Goal: Information Seeking & Learning: Learn about a topic

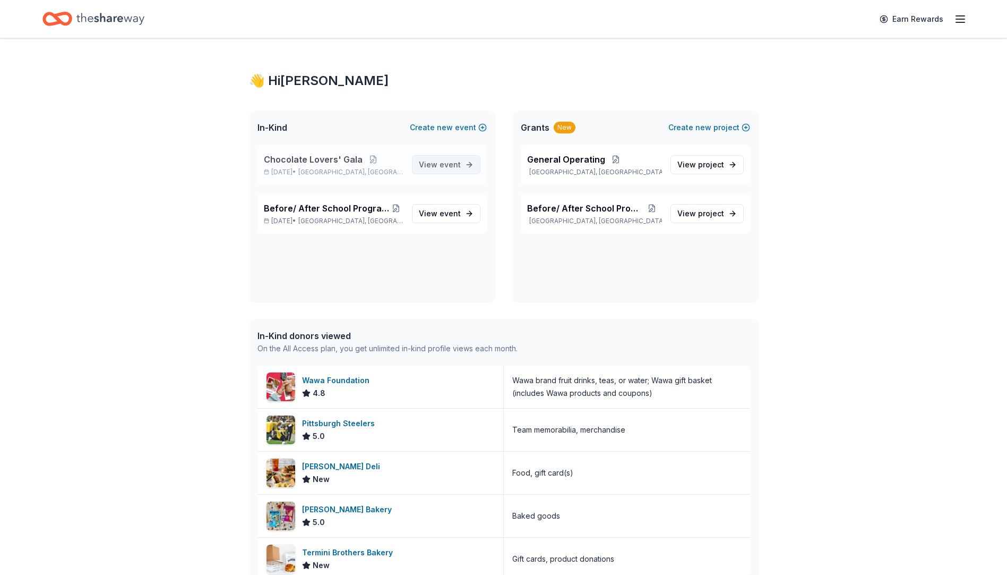
click at [452, 166] on span "event" at bounding box center [450, 164] width 21 height 9
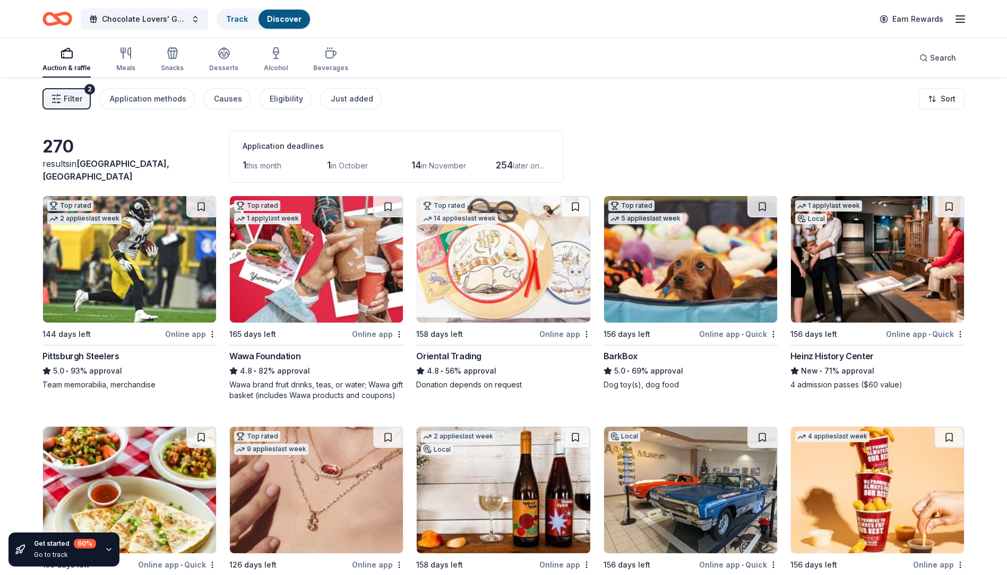
click at [274, 168] on span "this month" at bounding box center [263, 165] width 35 height 9
click at [63, 99] on button "Filter 2" at bounding box center [66, 98] width 48 height 21
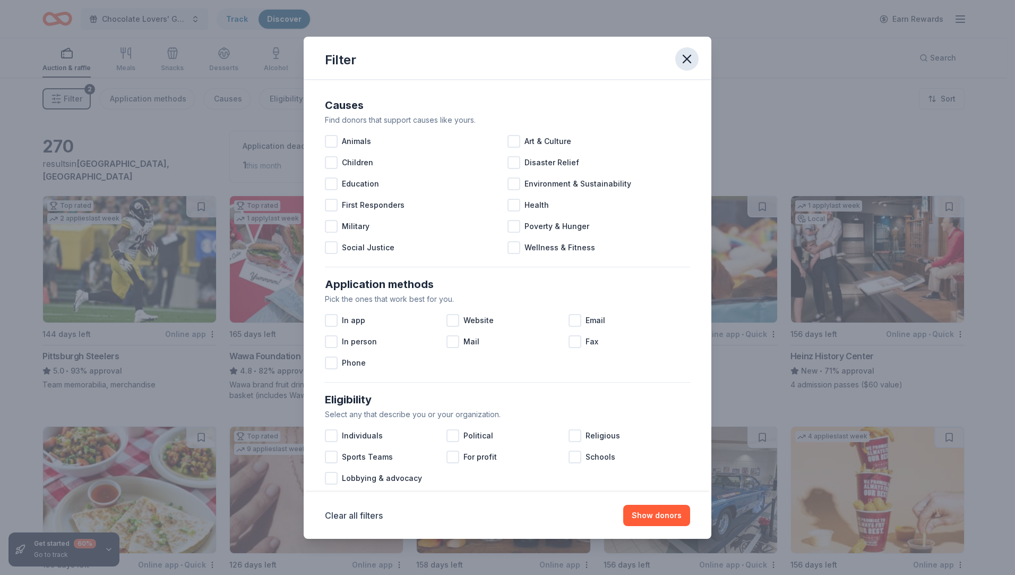
click at [685, 62] on icon "button" at bounding box center [686, 58] width 7 height 7
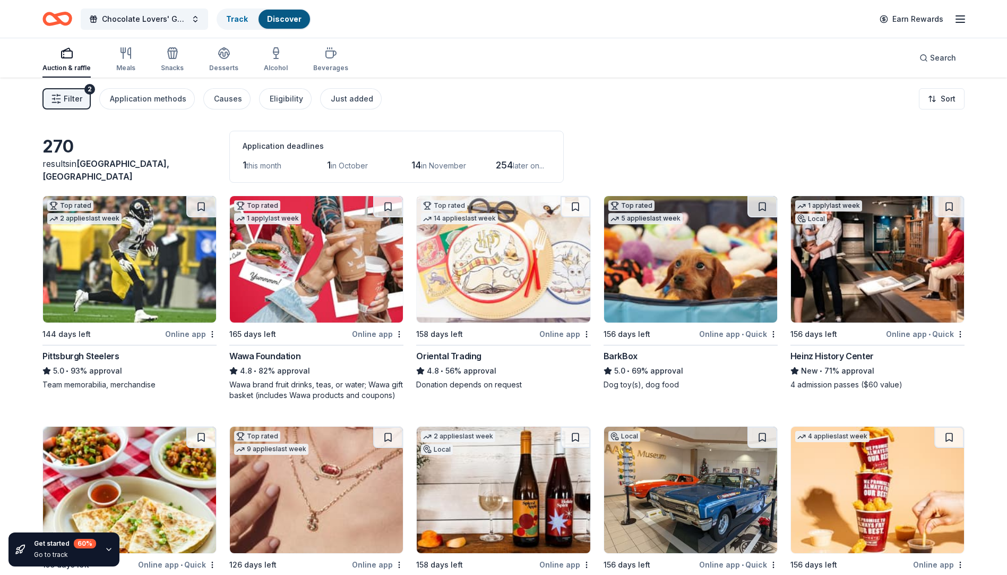
click at [73, 98] on span "Filter" at bounding box center [73, 98] width 19 height 13
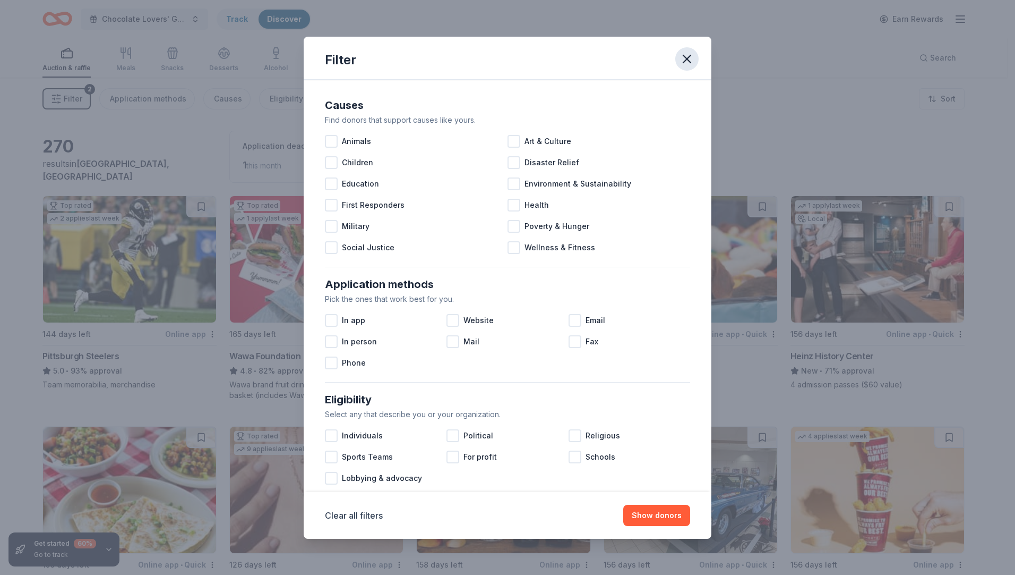
click at [689, 52] on icon "button" at bounding box center [687, 59] width 15 height 15
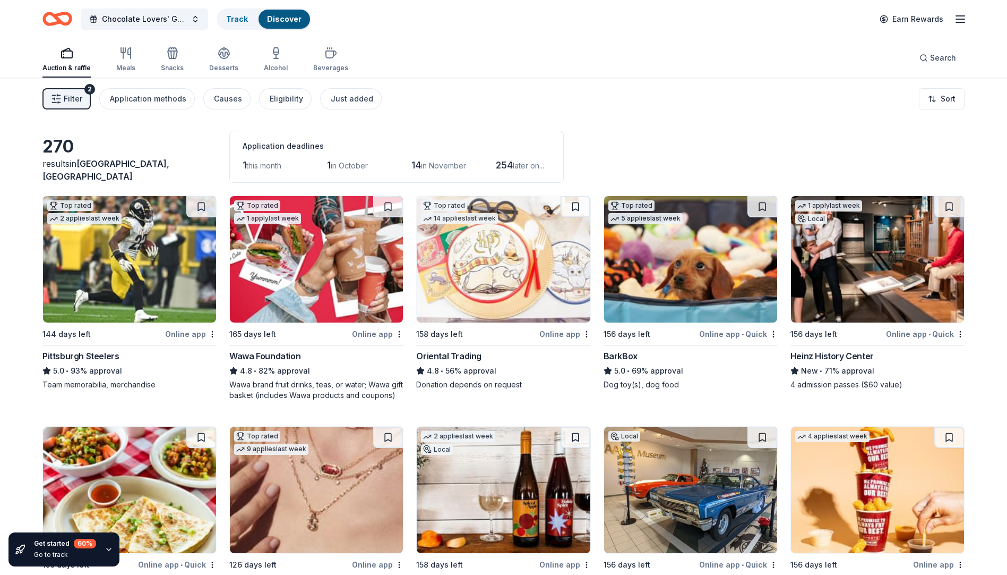
click at [262, 165] on span "this month" at bounding box center [263, 165] width 35 height 9
click at [276, 167] on span "this month" at bounding box center [263, 165] width 35 height 9
click at [939, 102] on html "Chocolate Lovers' Gala Track Discover Earn Rewards Auction & raffle Meals Snack…" at bounding box center [503, 287] width 1007 height 575
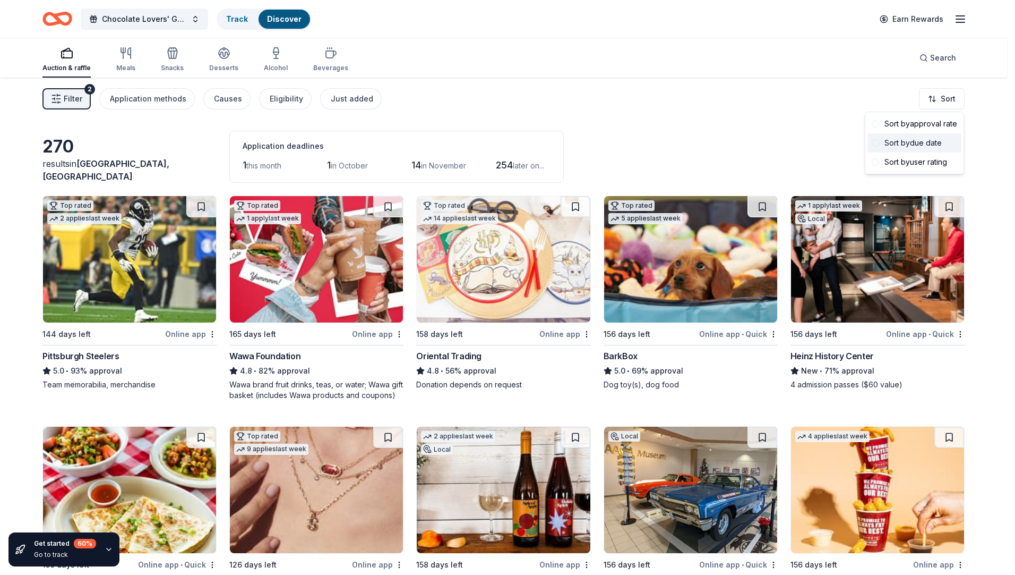
click at [915, 142] on div "Sort by due date" at bounding box center [915, 142] width 94 height 19
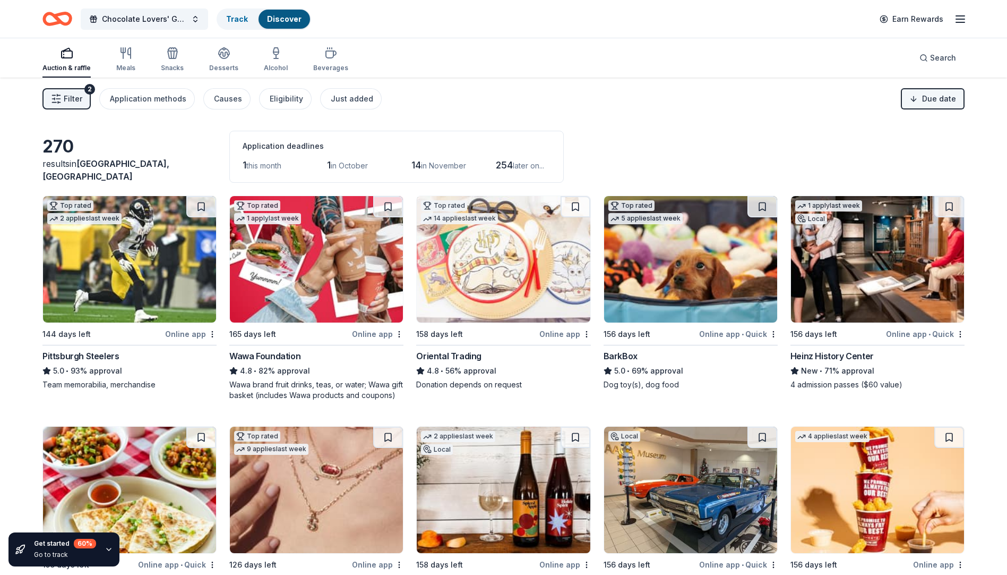
click at [923, 95] on html "Chocolate Lovers' Gala Track Discover Earn Rewards Auction & raffle Meals Snack…" at bounding box center [503, 287] width 1007 height 575
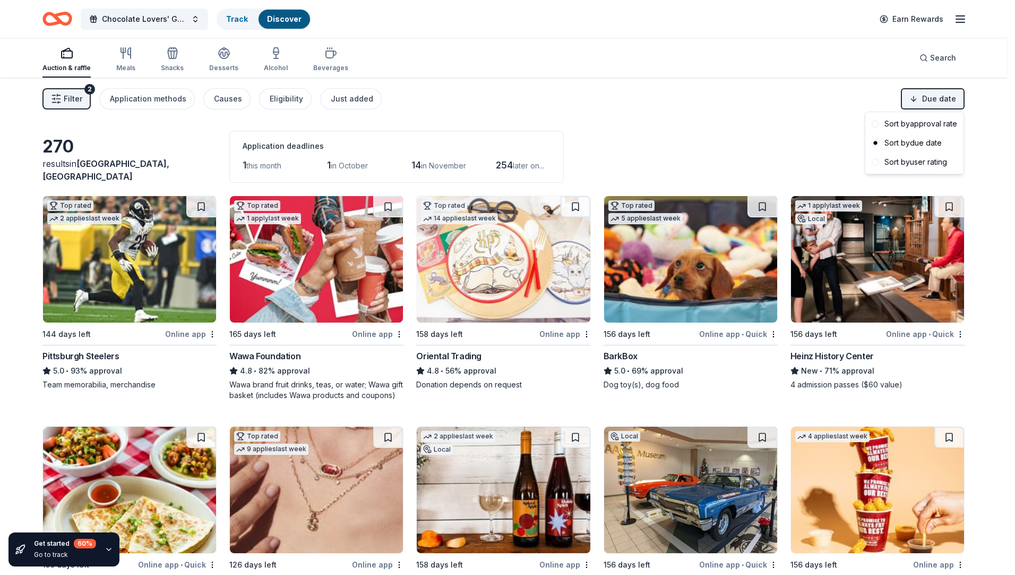
click at [811, 144] on html "Chocolate Lovers' Gala Track Discover Earn Rewards Auction & raffle Meals Snack…" at bounding box center [507, 287] width 1015 height 575
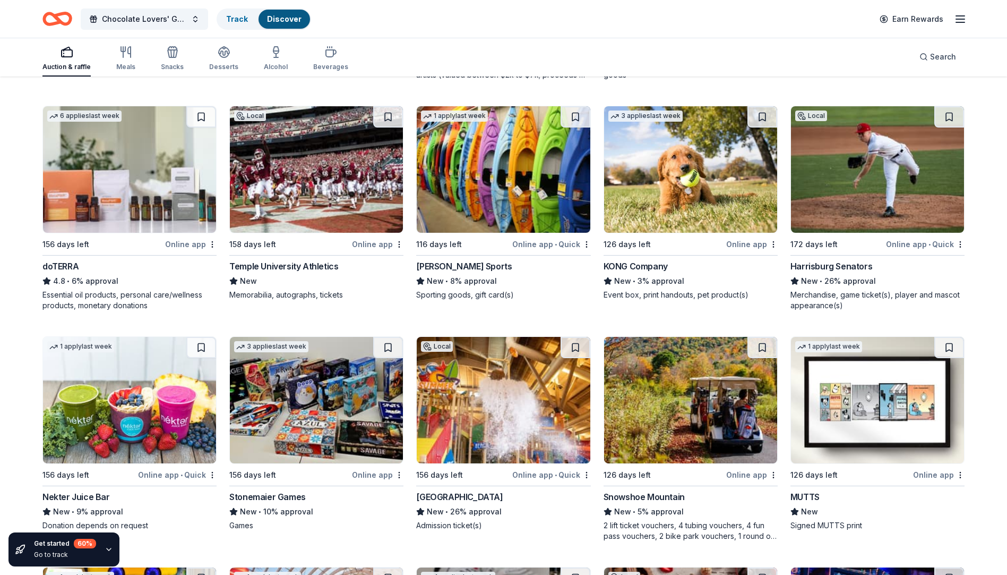
scroll to position [3066, 0]
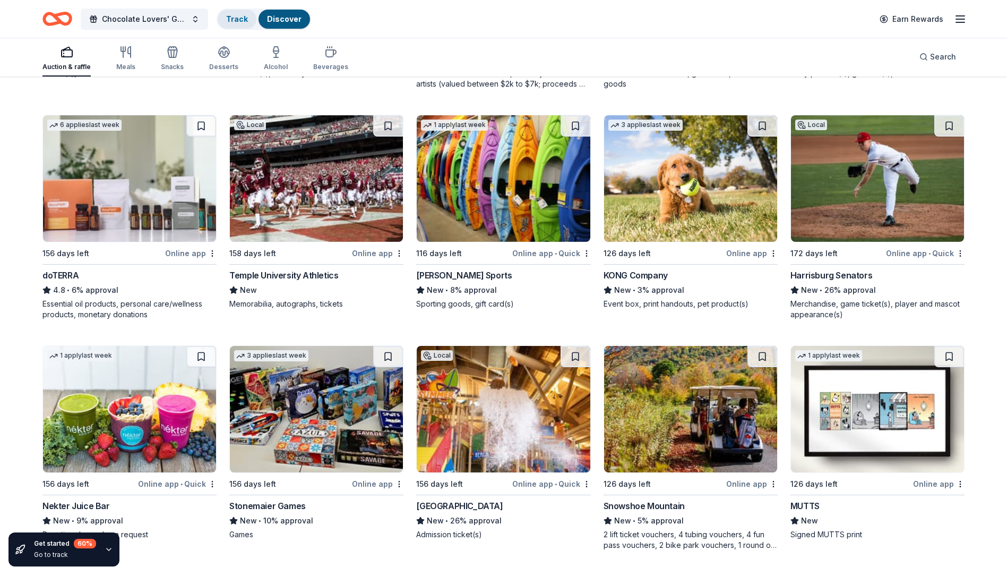
click at [226, 21] on link "Track" at bounding box center [237, 18] width 22 height 9
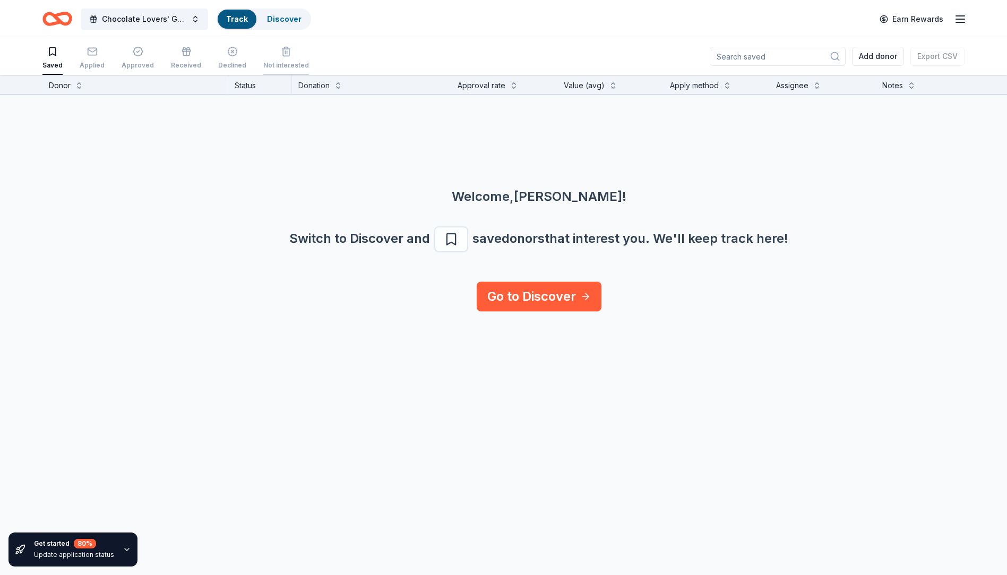
scroll to position [1, 0]
click at [266, 23] on div "Discover" at bounding box center [285, 19] width 52 height 19
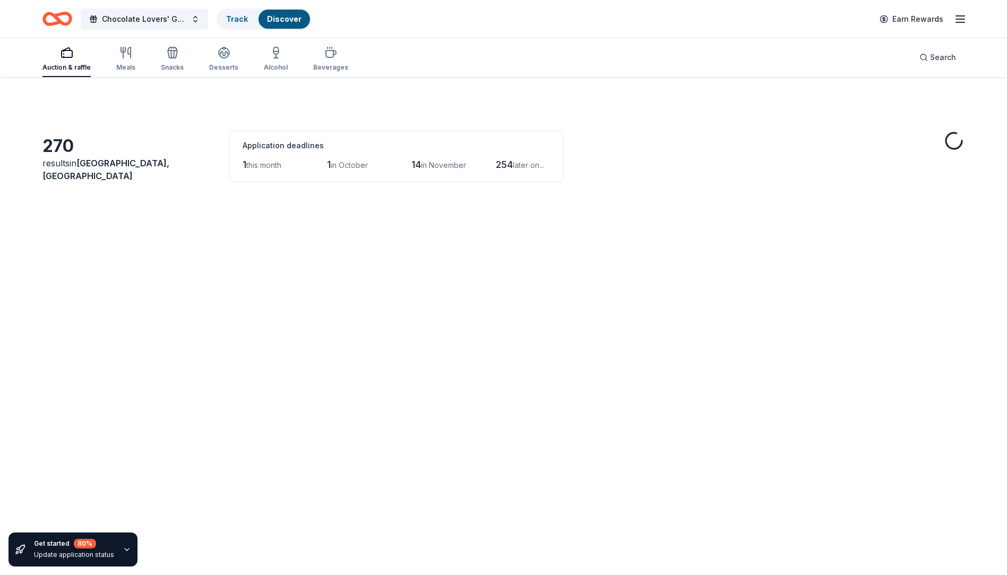
click at [267, 20] on link "Discover" at bounding box center [284, 18] width 35 height 9
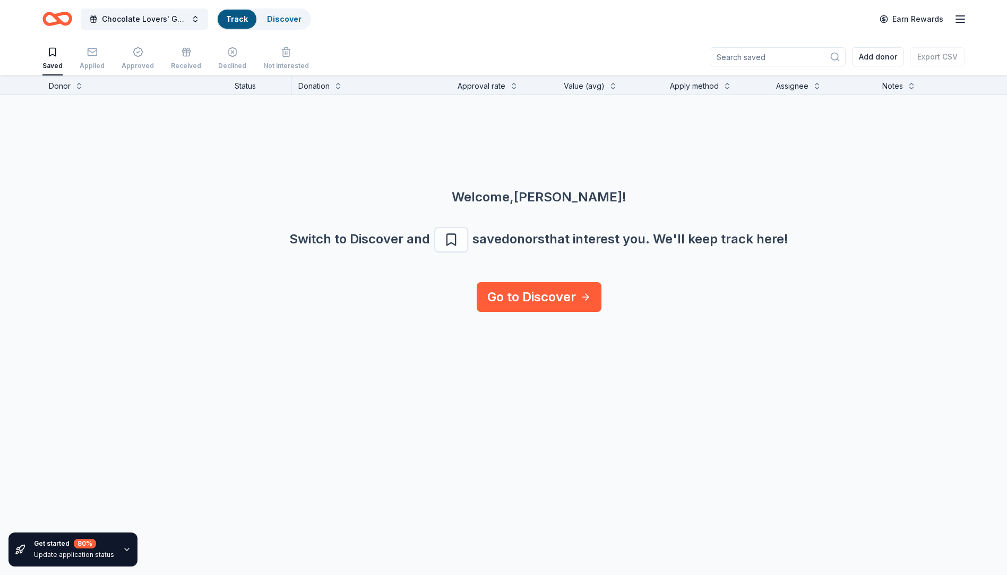
scroll to position [1, 0]
click at [286, 20] on link "Discover" at bounding box center [284, 18] width 35 height 9
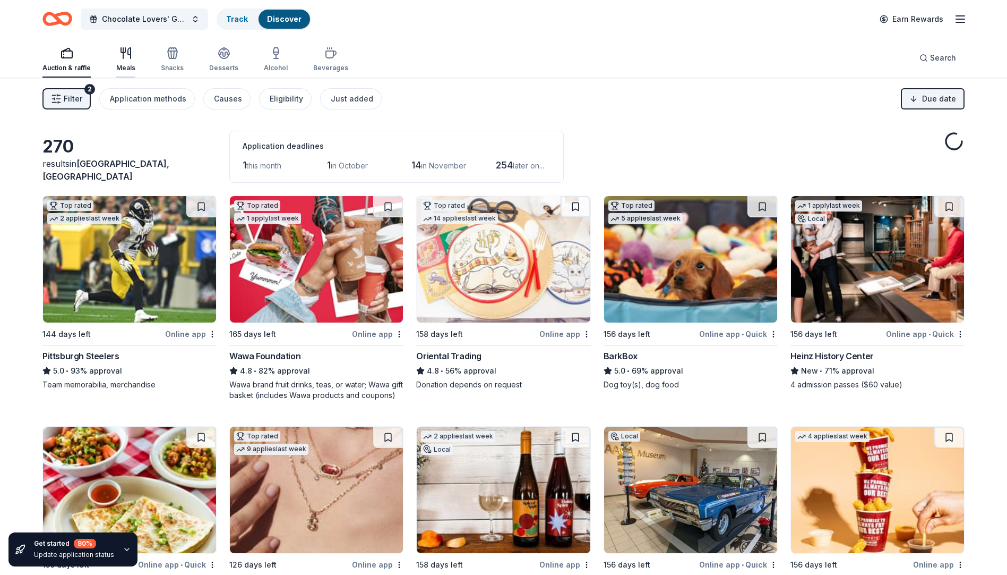
click at [121, 55] on icon "button" at bounding box center [125, 53] width 13 height 13
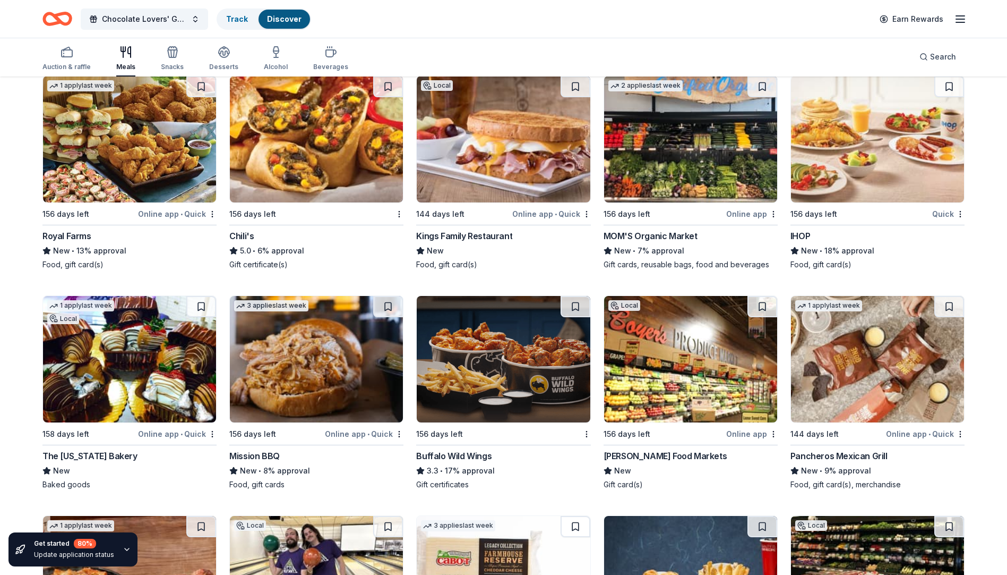
scroll to position [670, 0]
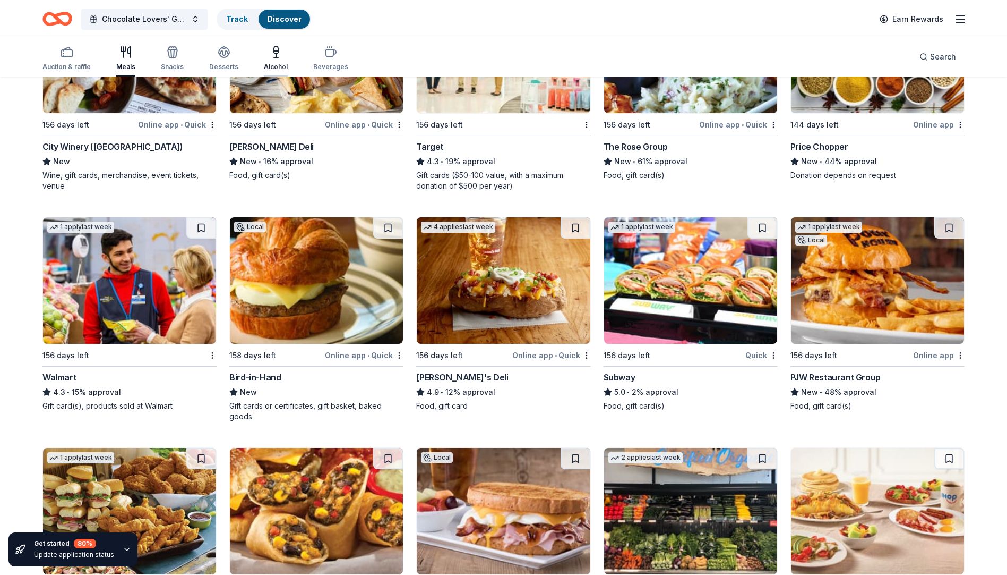
click at [274, 57] on icon "button" at bounding box center [276, 57] width 4 height 0
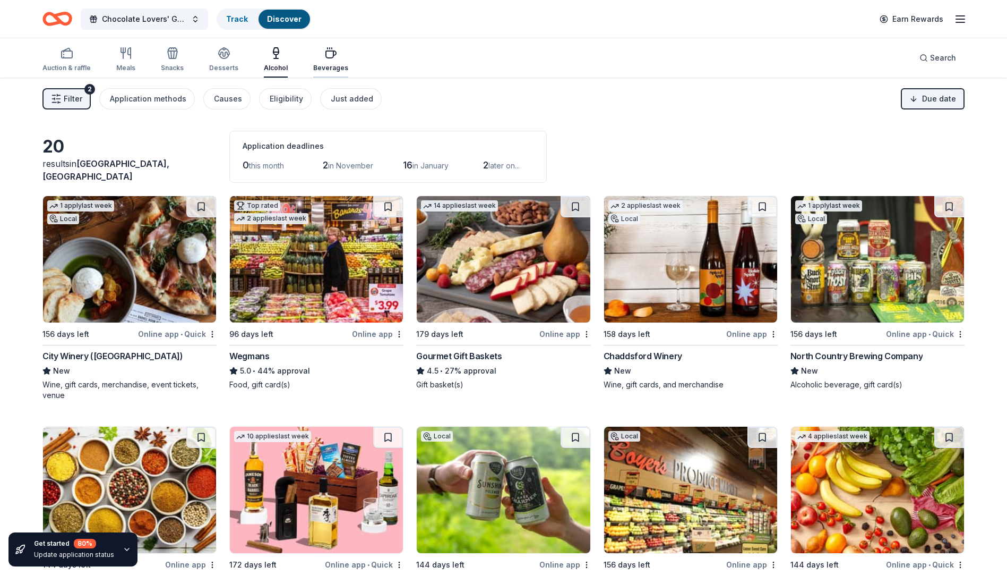
click at [318, 58] on div "button" at bounding box center [330, 53] width 35 height 13
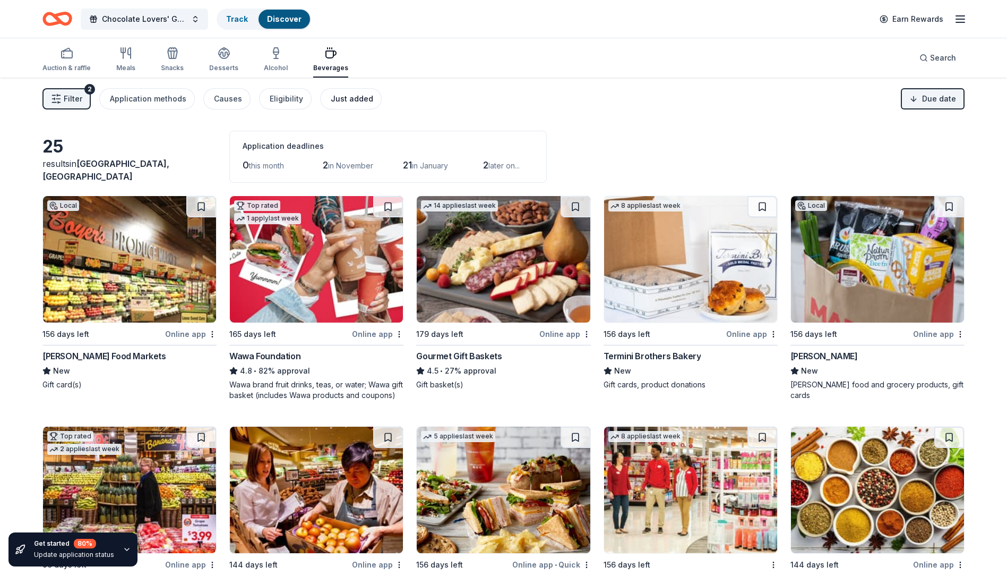
click at [349, 92] on div "Just added" at bounding box center [352, 98] width 42 height 13
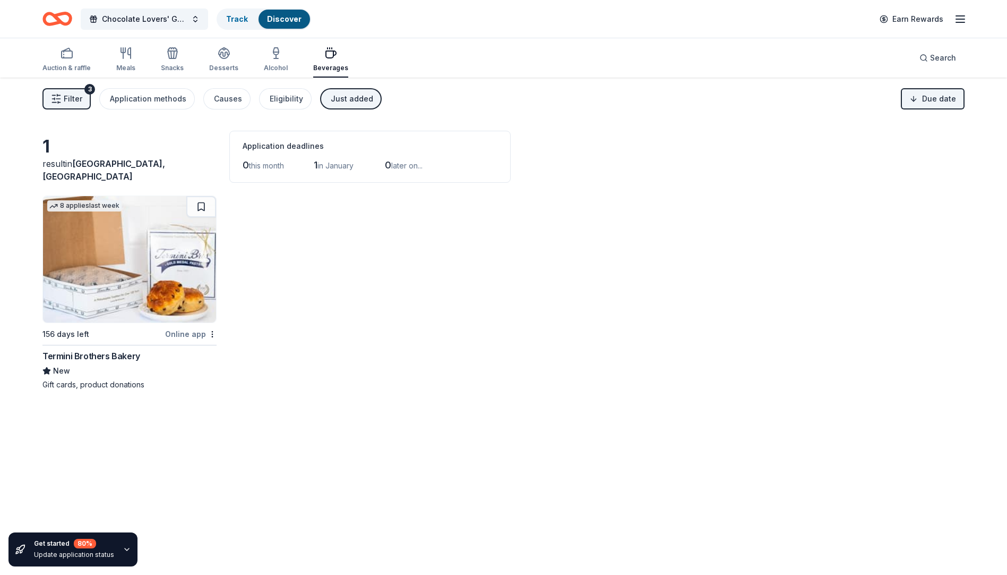
click at [329, 66] on div "Beverages" at bounding box center [330, 68] width 35 height 8
click at [328, 52] on icon "button" at bounding box center [330, 53] width 13 height 13
click at [275, 61] on div "Alcohol" at bounding box center [276, 59] width 24 height 25
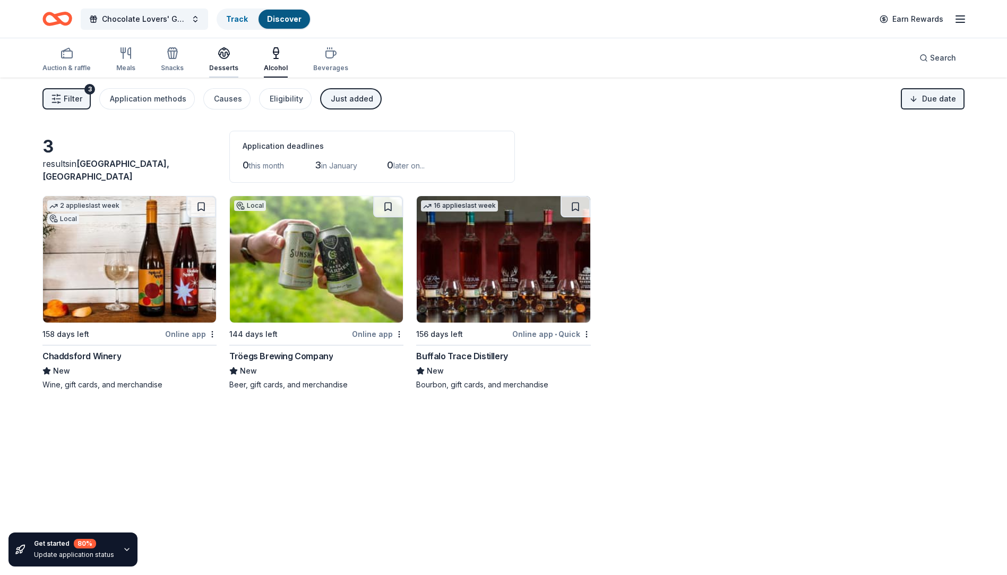
click at [220, 61] on div "Desserts" at bounding box center [223, 59] width 29 height 25
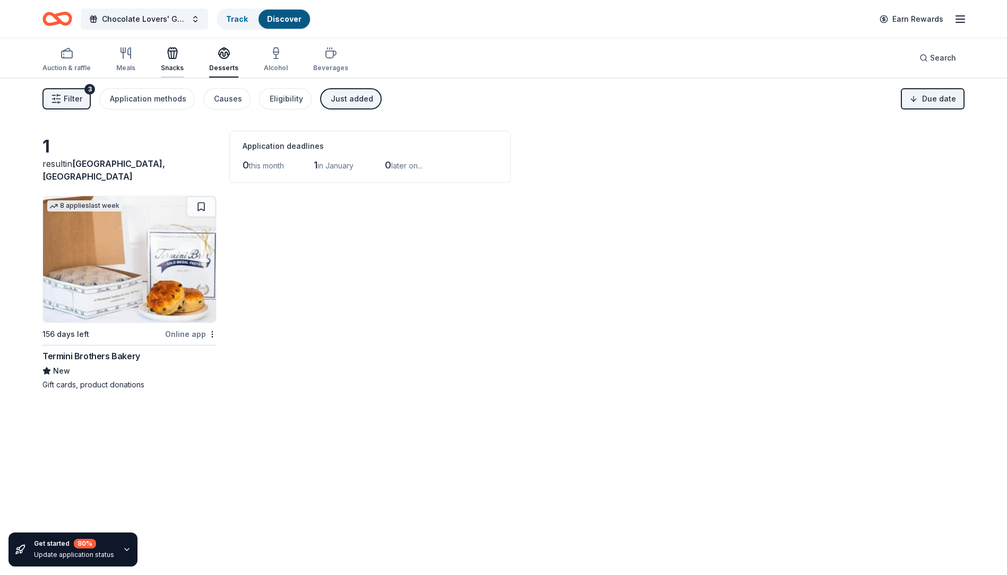
click at [166, 58] on icon "button" at bounding box center [172, 53] width 13 height 13
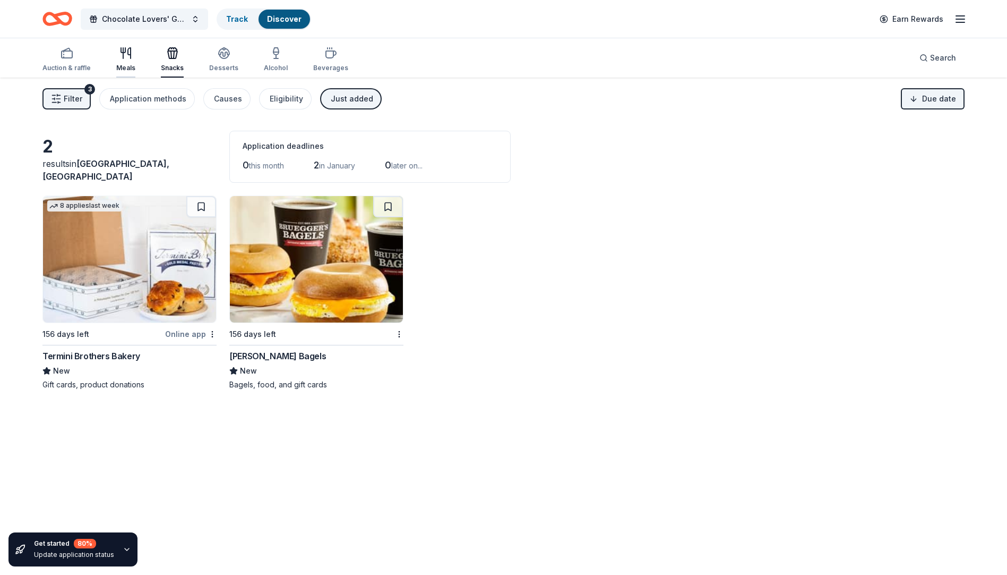
click at [119, 64] on div "Meals" at bounding box center [125, 68] width 19 height 8
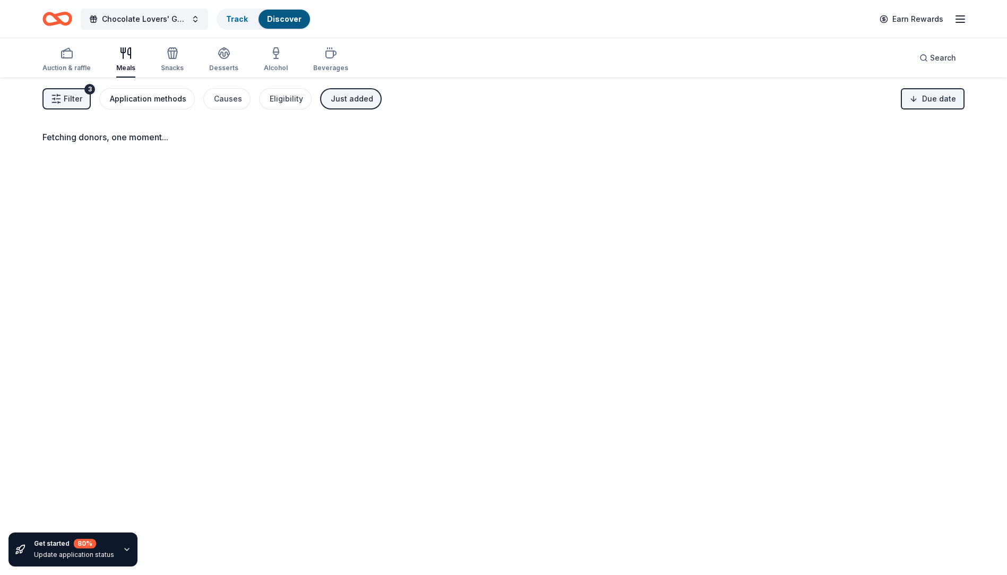
click at [133, 96] on div "Application methods" at bounding box center [148, 98] width 76 height 13
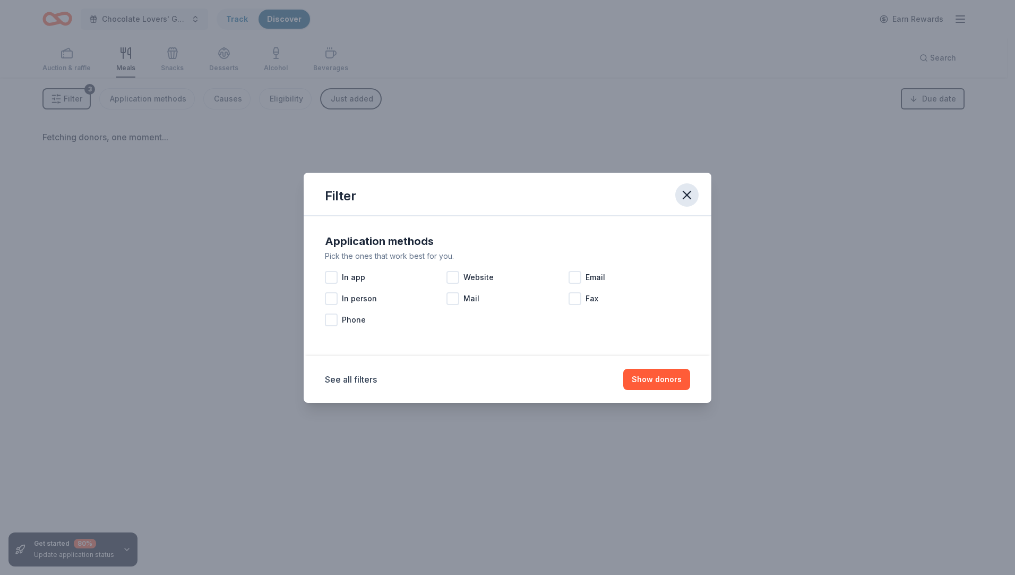
drag, startPoint x: 688, startPoint y: 194, endPoint x: 680, endPoint y: 197, distance: 7.9
click at [686, 196] on icon "button" at bounding box center [687, 194] width 15 height 15
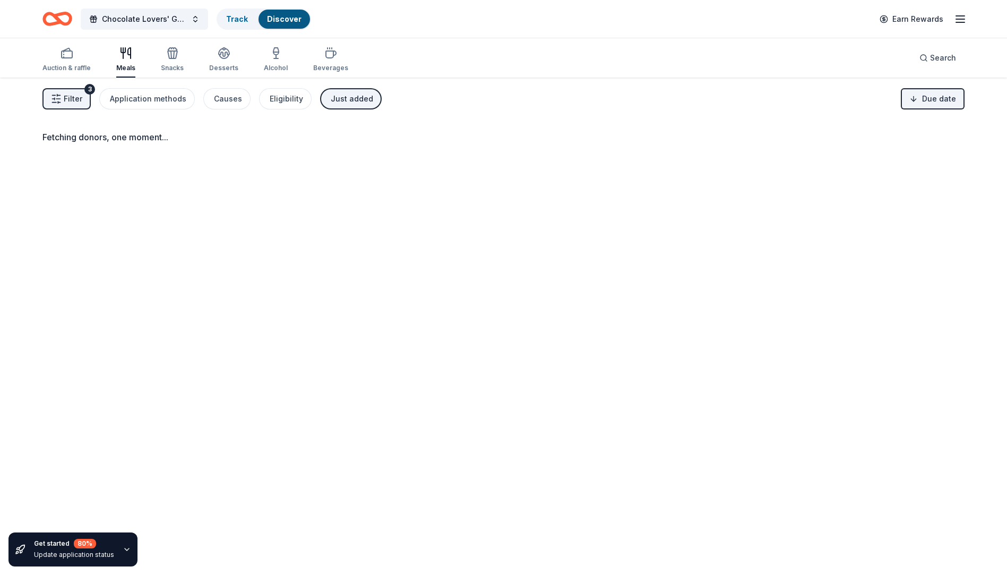
click at [347, 100] on div "Just added" at bounding box center [352, 98] width 42 height 13
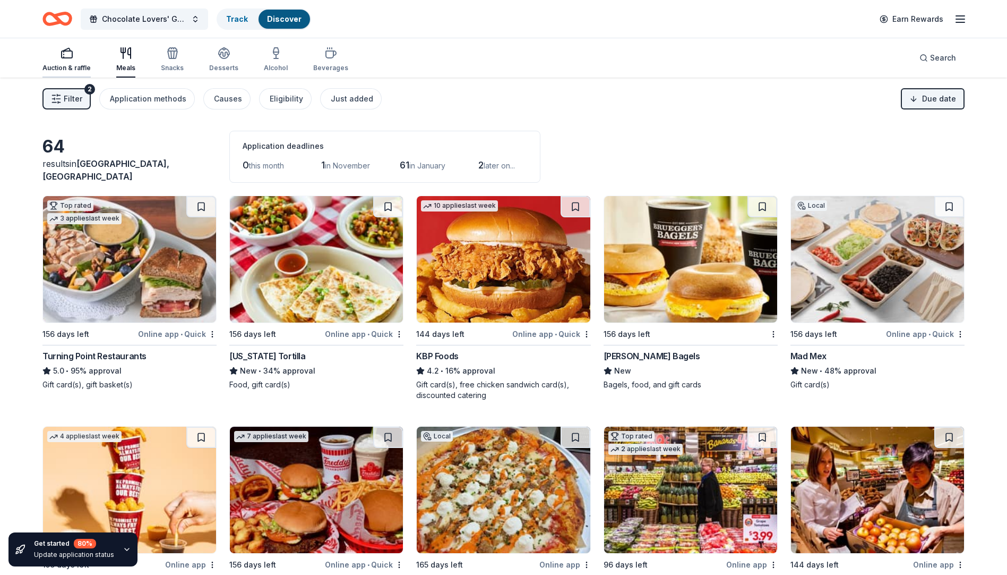
drag, startPoint x: 74, startPoint y: 59, endPoint x: 82, endPoint y: 62, distance: 8.2
click at [74, 59] on div "Auction & raffle" at bounding box center [66, 59] width 48 height 25
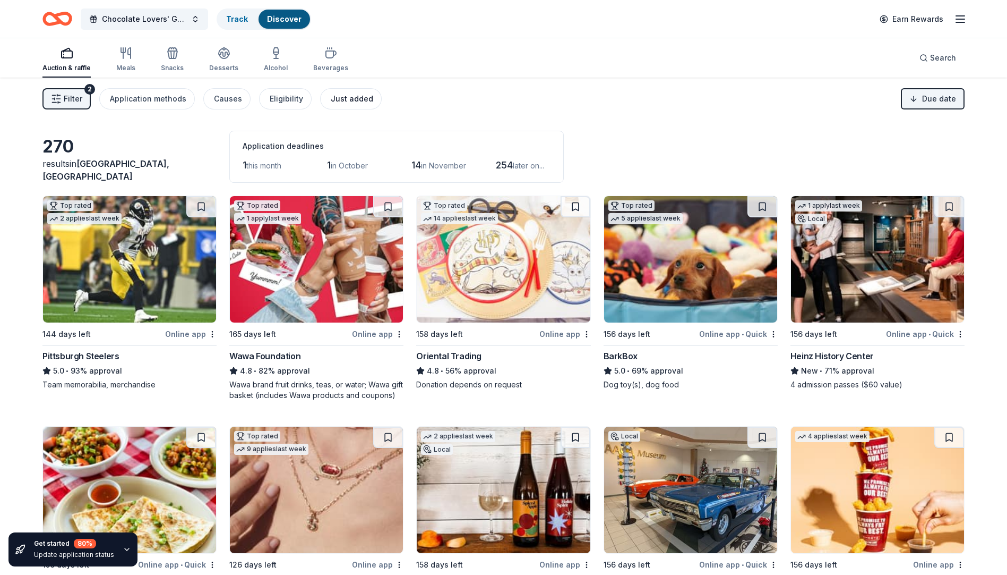
click at [334, 98] on div "Just added" at bounding box center [352, 98] width 42 height 13
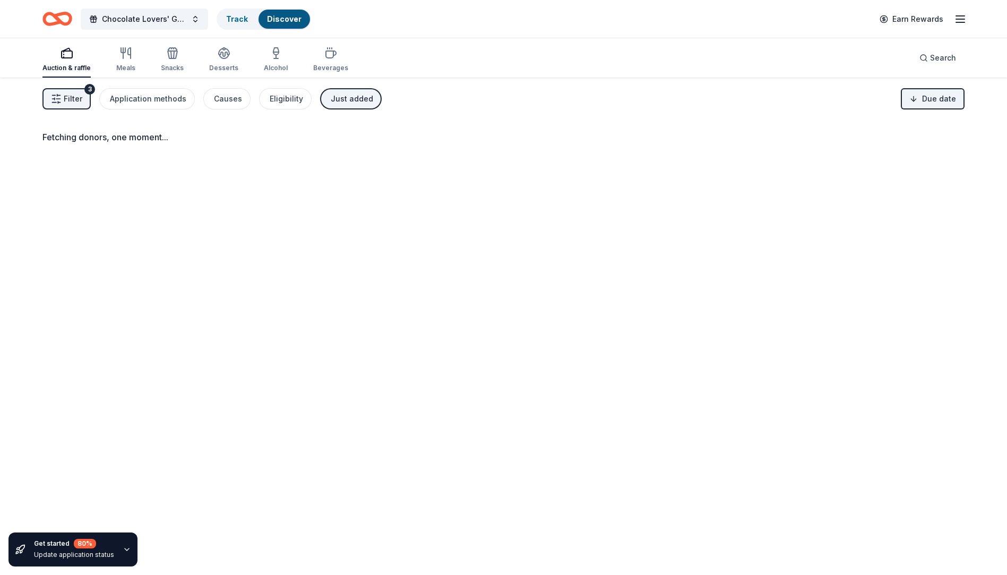
click at [333, 97] on div "Just added" at bounding box center [352, 98] width 42 height 13
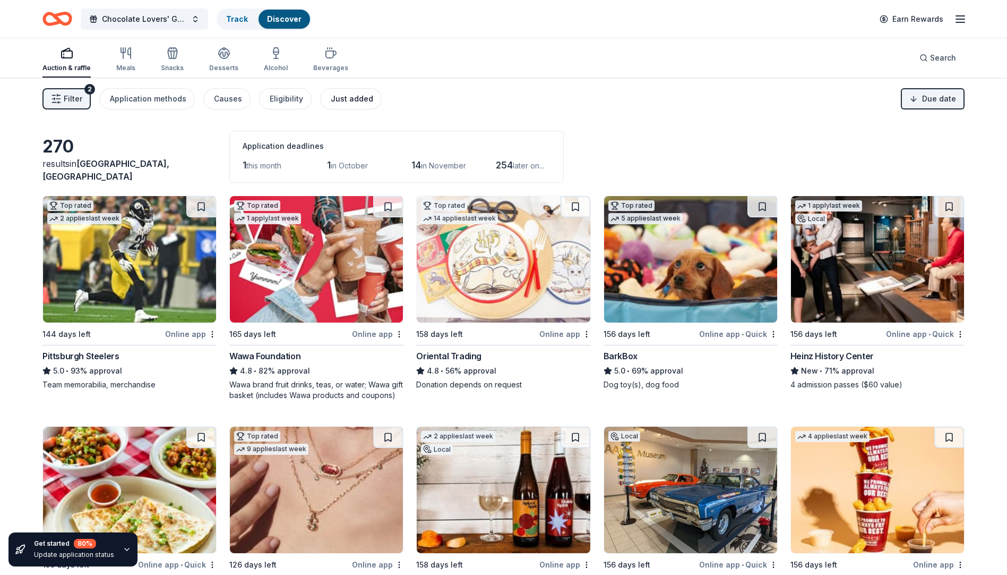
click at [333, 97] on div "Just added" at bounding box center [352, 98] width 42 height 13
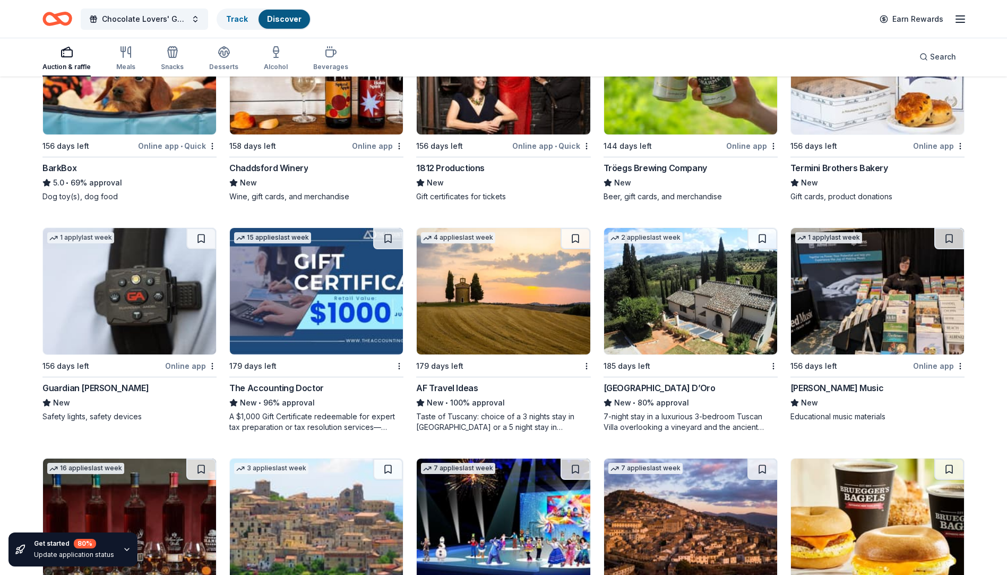
scroll to position [212, 0]
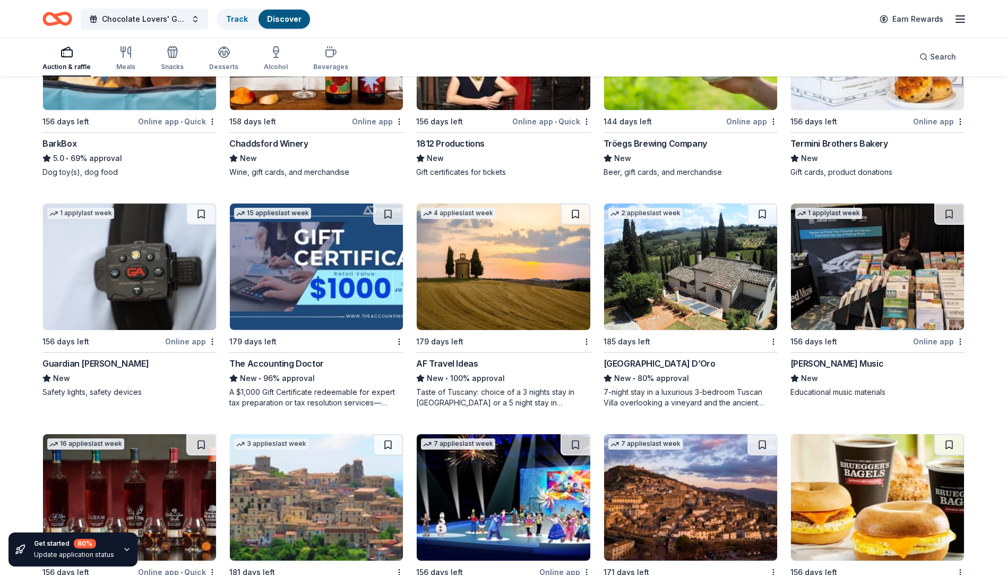
click at [684, 292] on img at bounding box center [690, 266] width 173 height 126
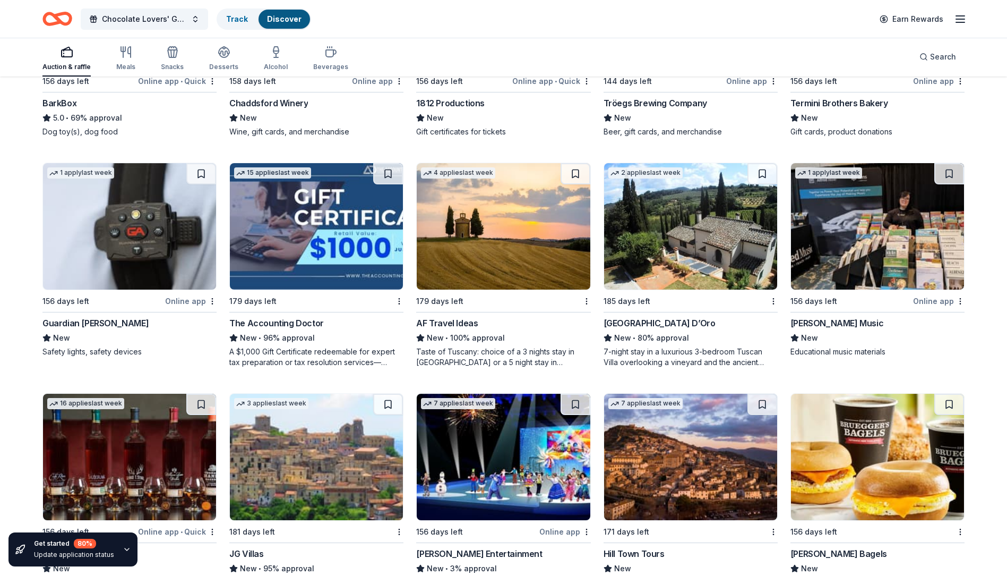
scroll to position [266, 0]
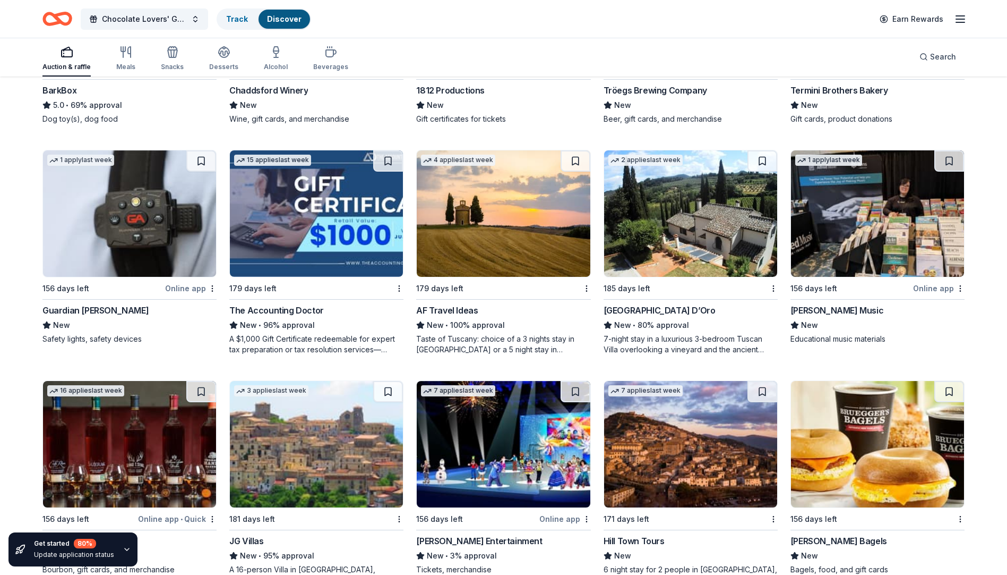
click at [485, 243] on img at bounding box center [503, 213] width 173 height 126
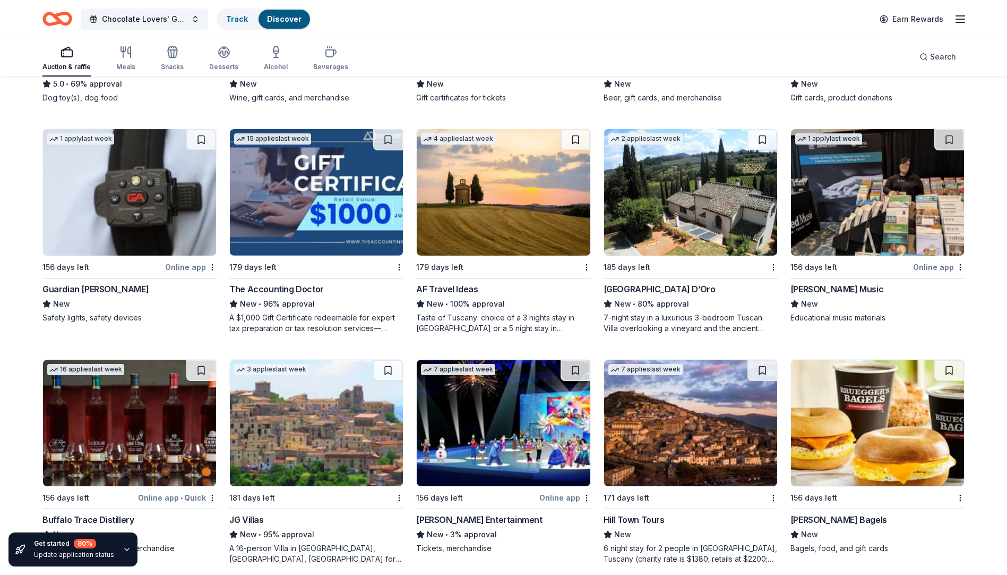
scroll to position [297, 0]
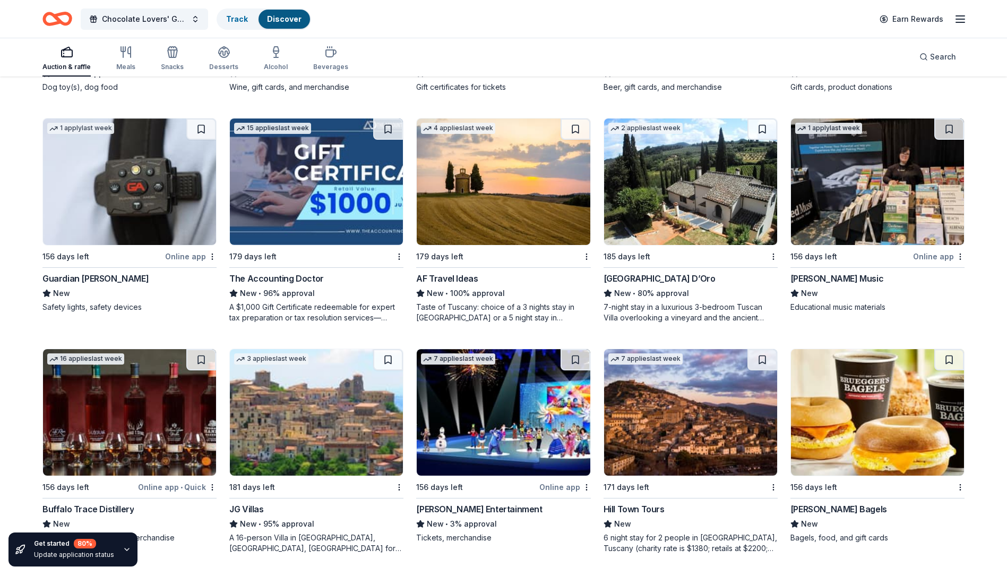
click at [493, 457] on img at bounding box center [503, 412] width 173 height 126
click at [322, 460] on img at bounding box center [316, 412] width 173 height 126
click at [301, 472] on img at bounding box center [316, 412] width 173 height 126
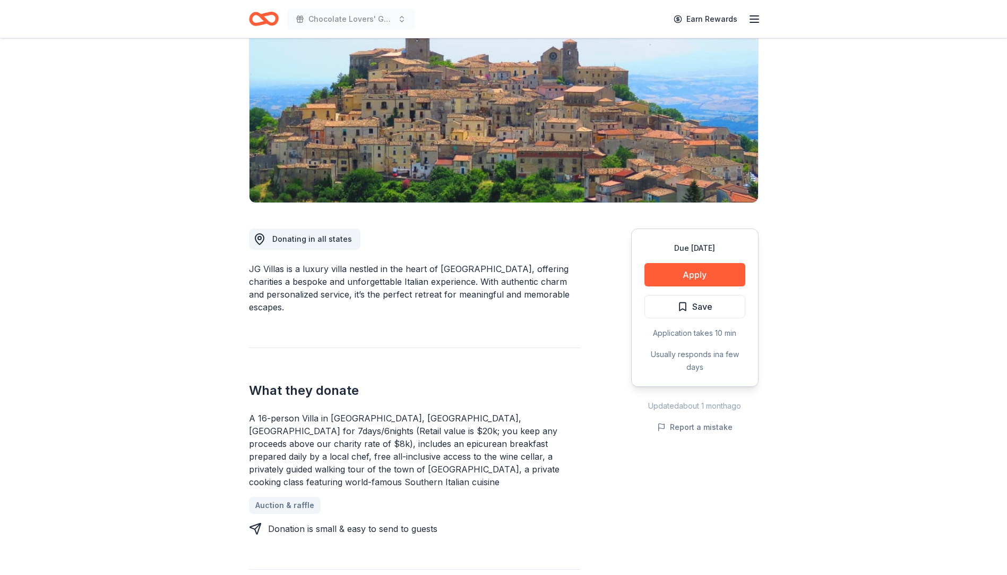
scroll to position [159, 0]
